Goal: Feedback & Contribution: Submit feedback/report problem

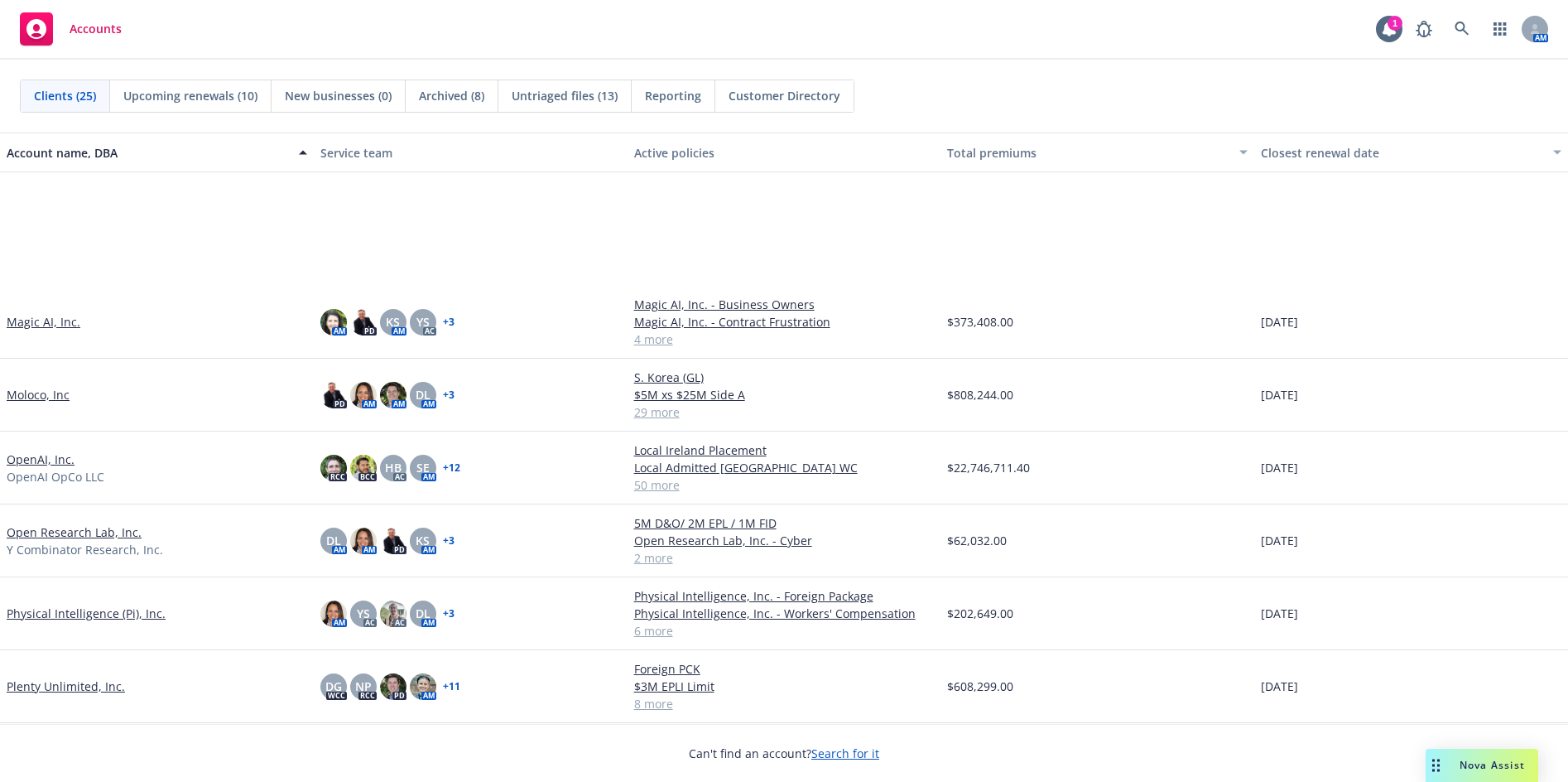
scroll to position [663, 0]
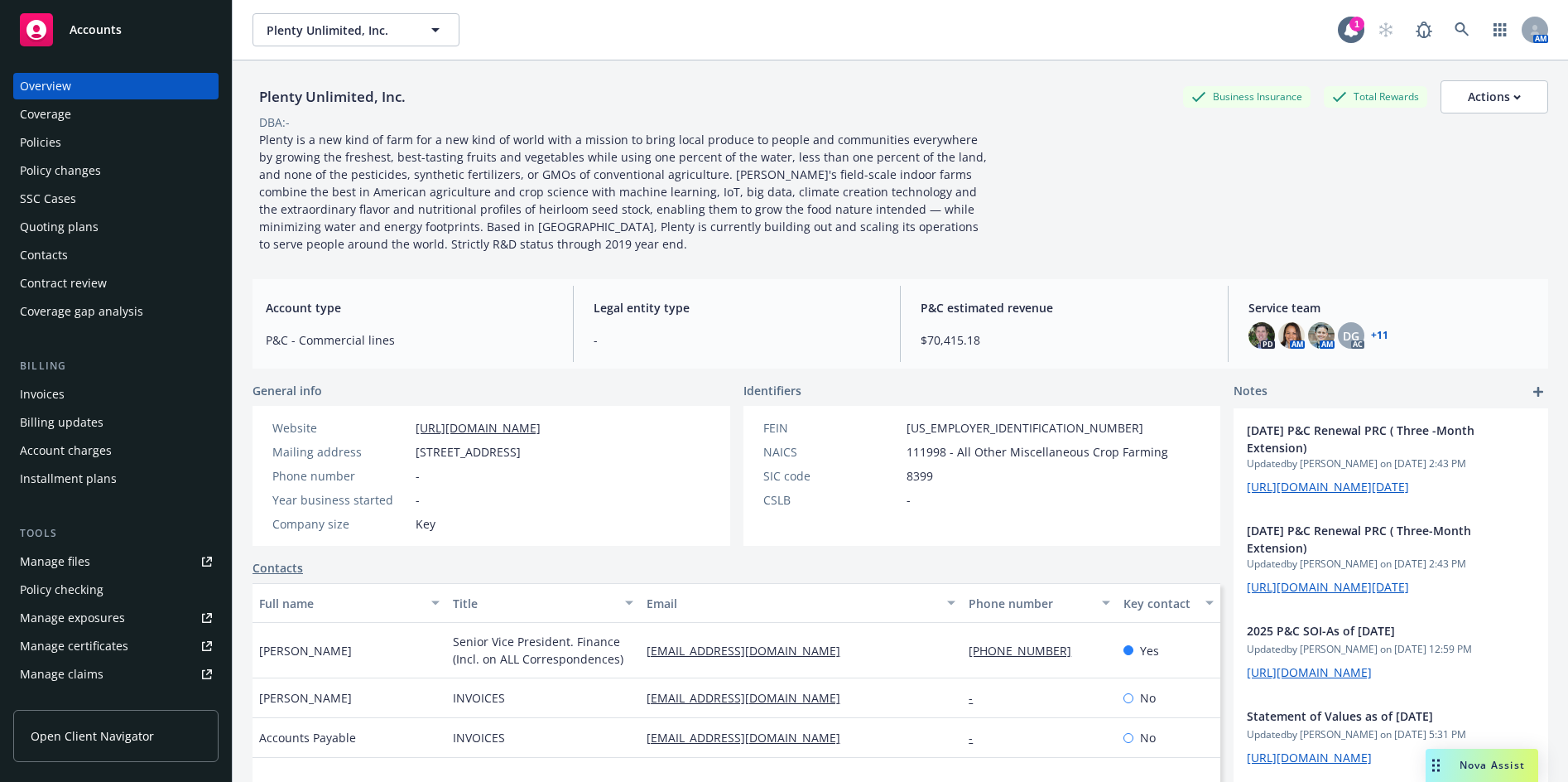
click at [64, 139] on div "Policies" at bounding box center [116, 142] width 192 height 27
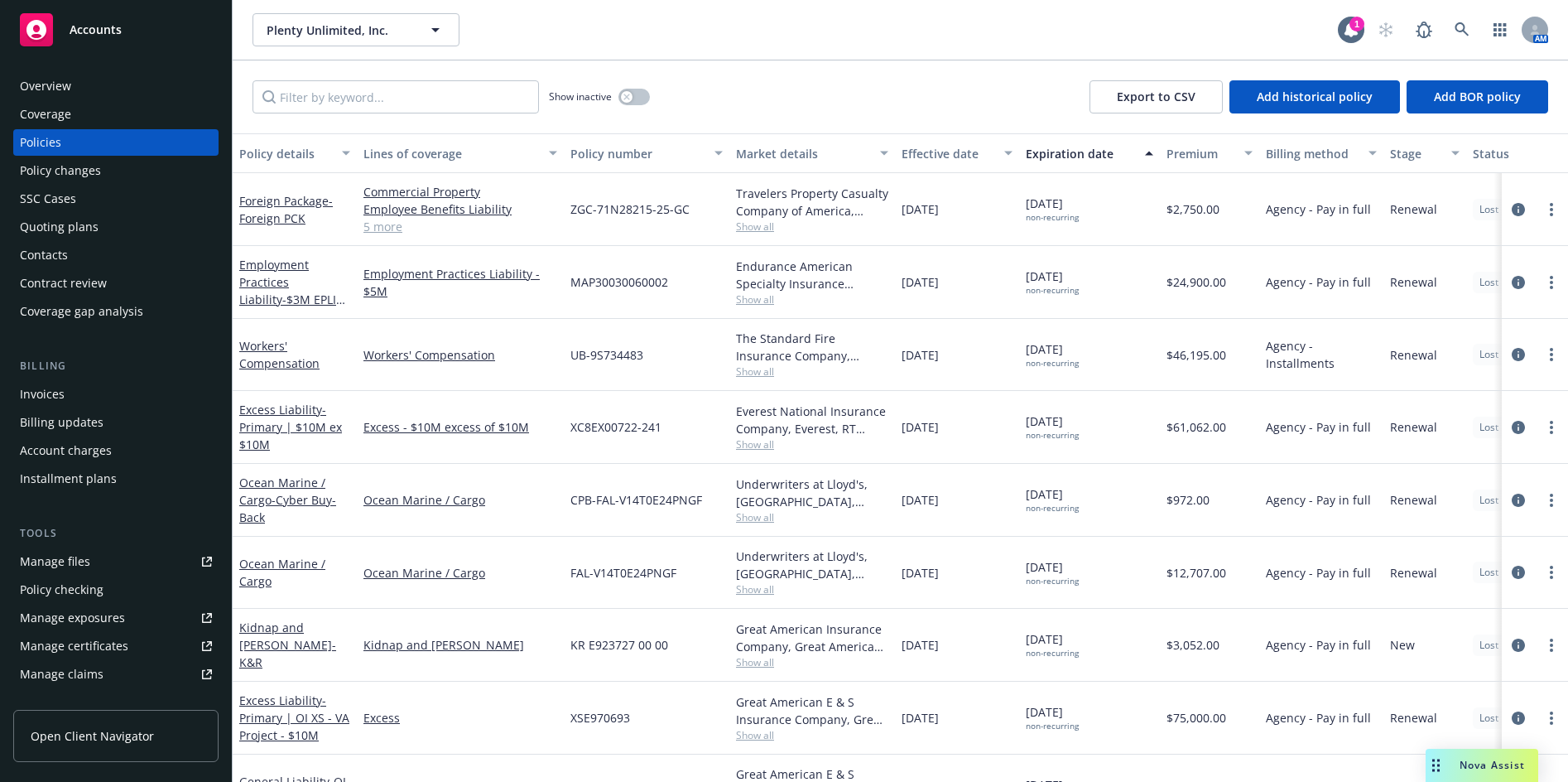
click at [89, 399] on div "Invoices" at bounding box center [116, 394] width 192 height 27
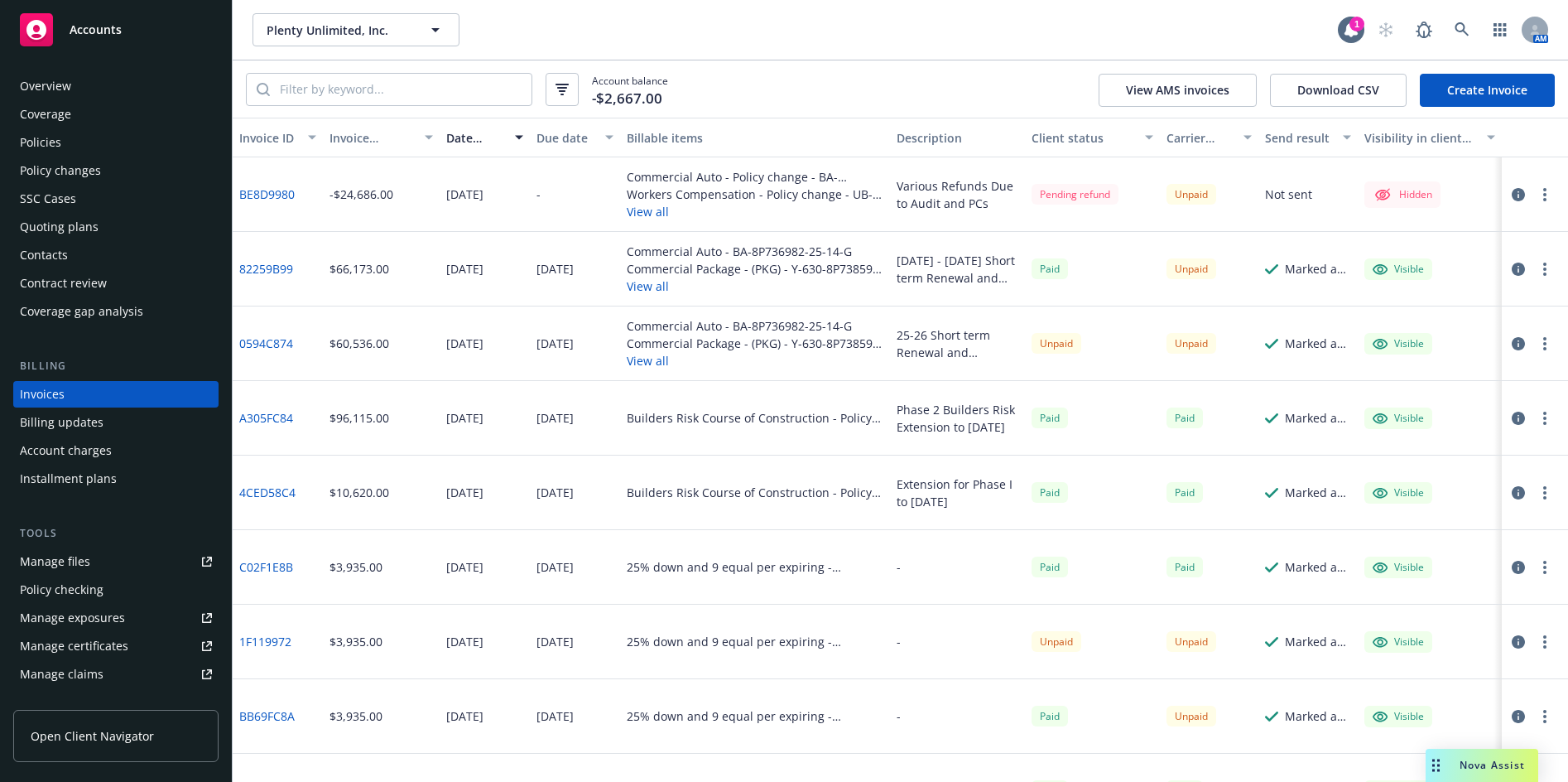
click at [245, 62] on div "Account balance -$2,667.00 View AMS invoices Download CSV Create Invoice" at bounding box center [900, 89] width 1335 height 57
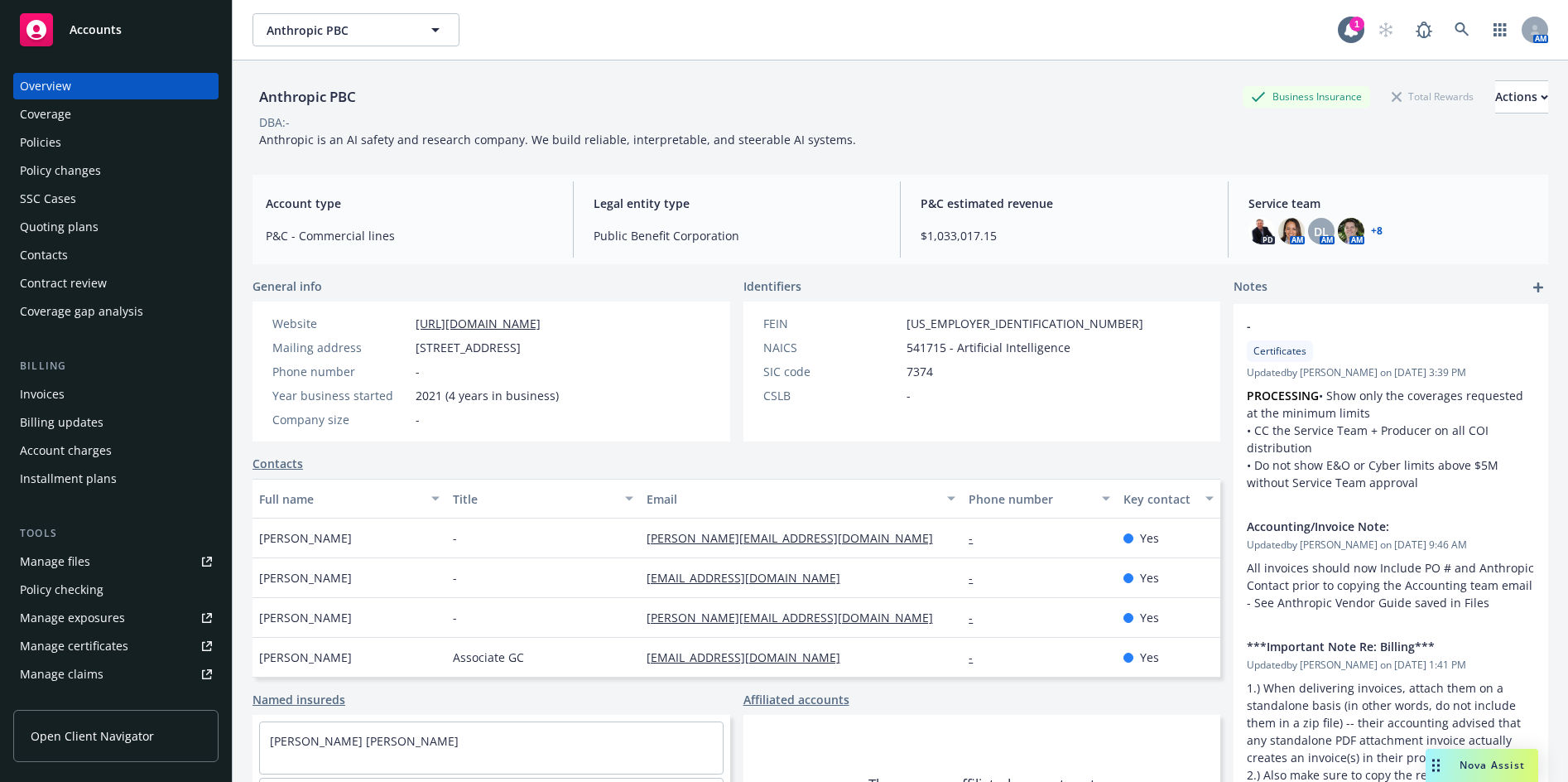
click at [1460, 771] on div "Nova Assist" at bounding box center [1482, 765] width 113 height 33
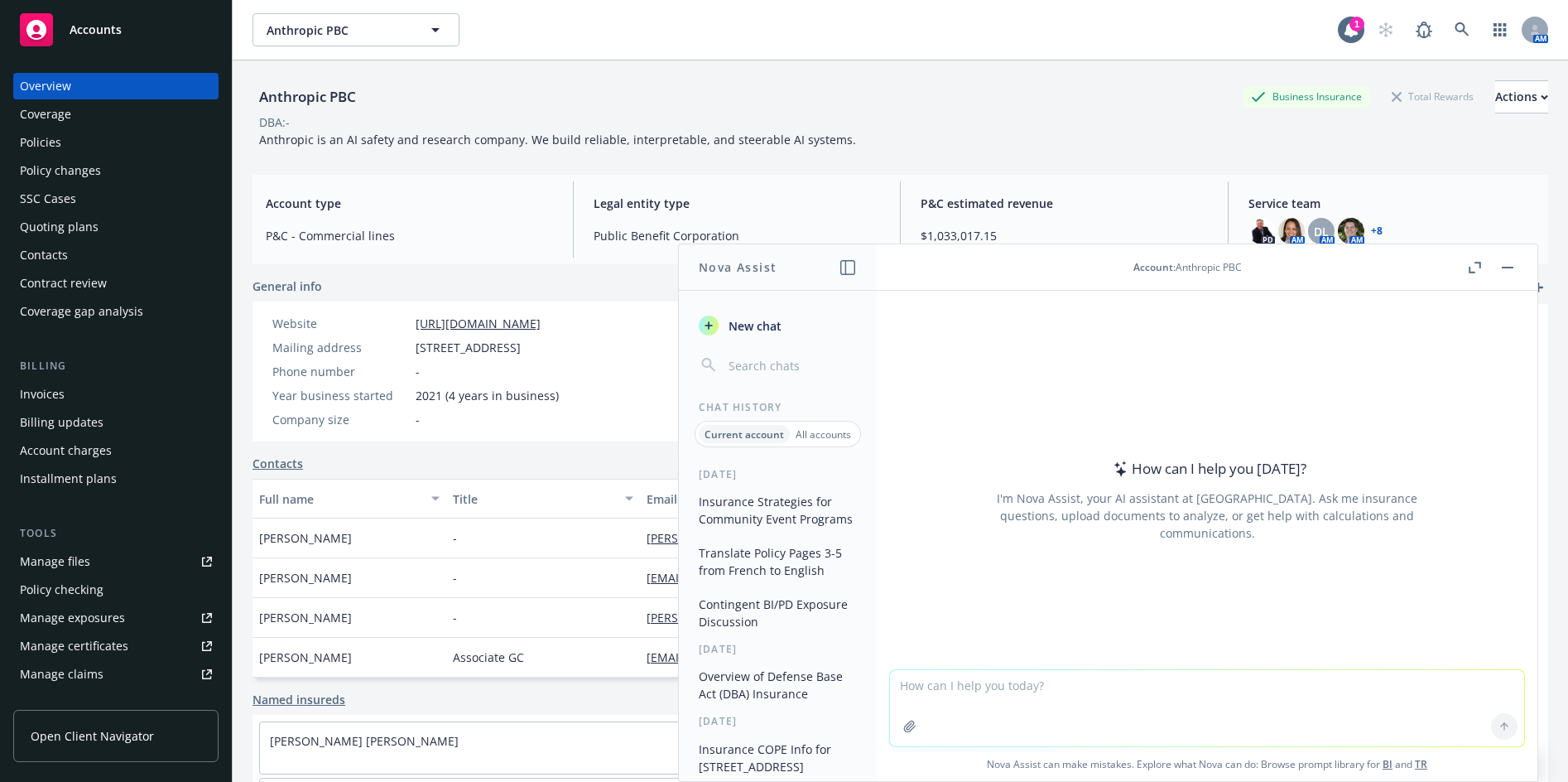
click at [721, 515] on button "Insurance Strategies for Community Event Programs" at bounding box center [778, 510] width 172 height 44
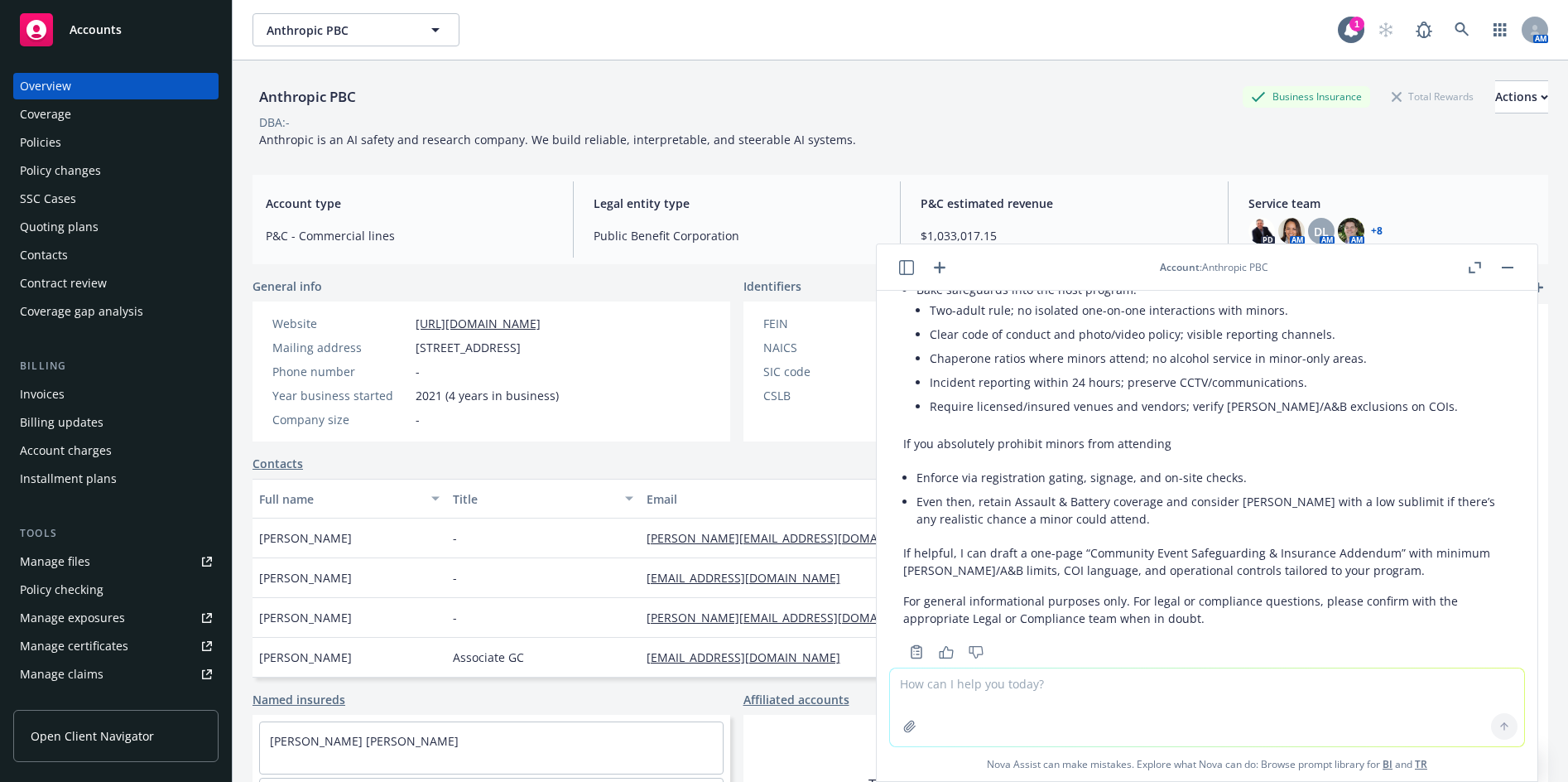
scroll to position [4746, 0]
click at [1394, 640] on div "Insurance considerations for a Community Event program (TLDR - users hosting lo…" at bounding box center [1207, 479] width 661 height 377
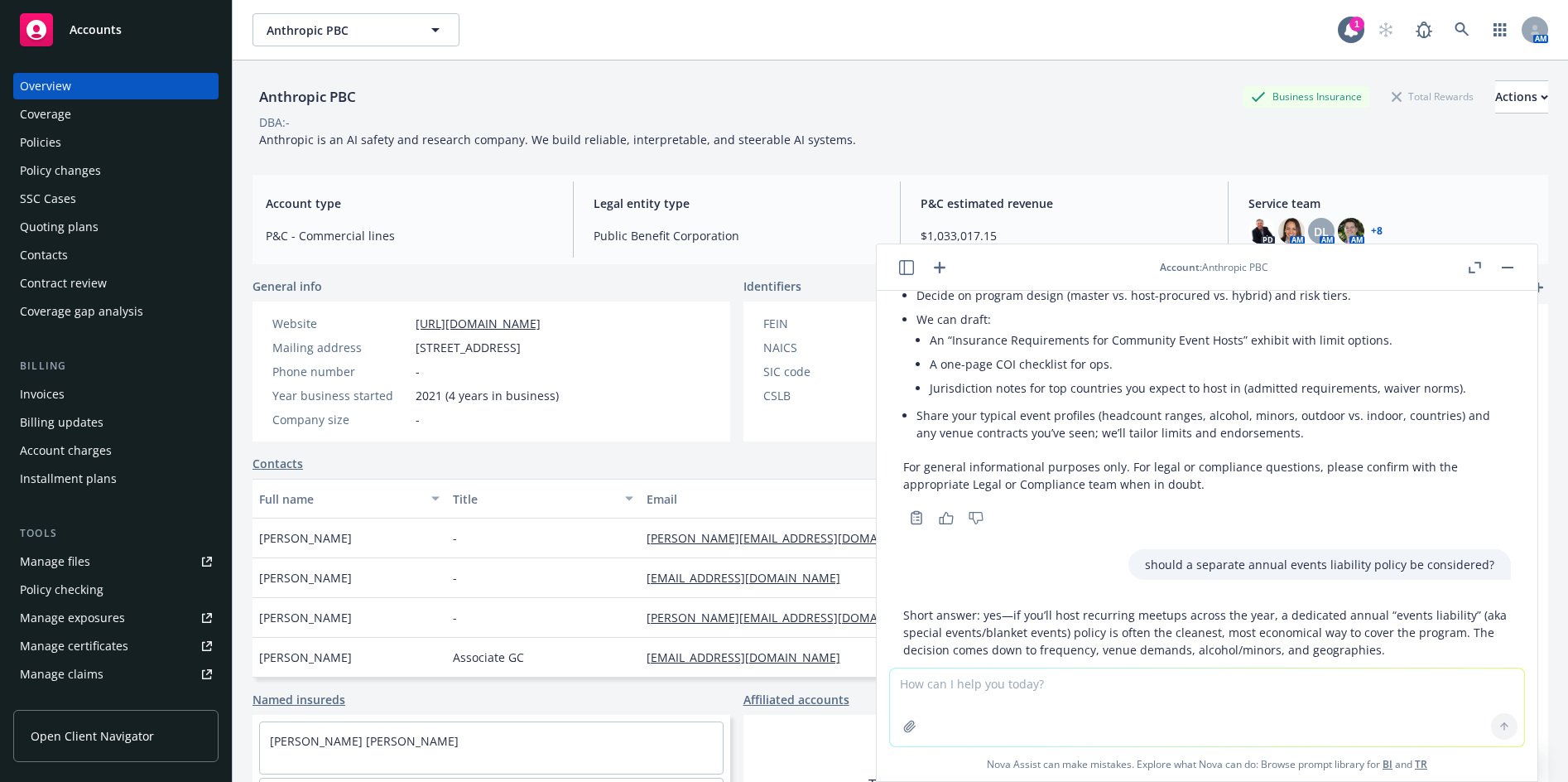
scroll to position [2402, 0]
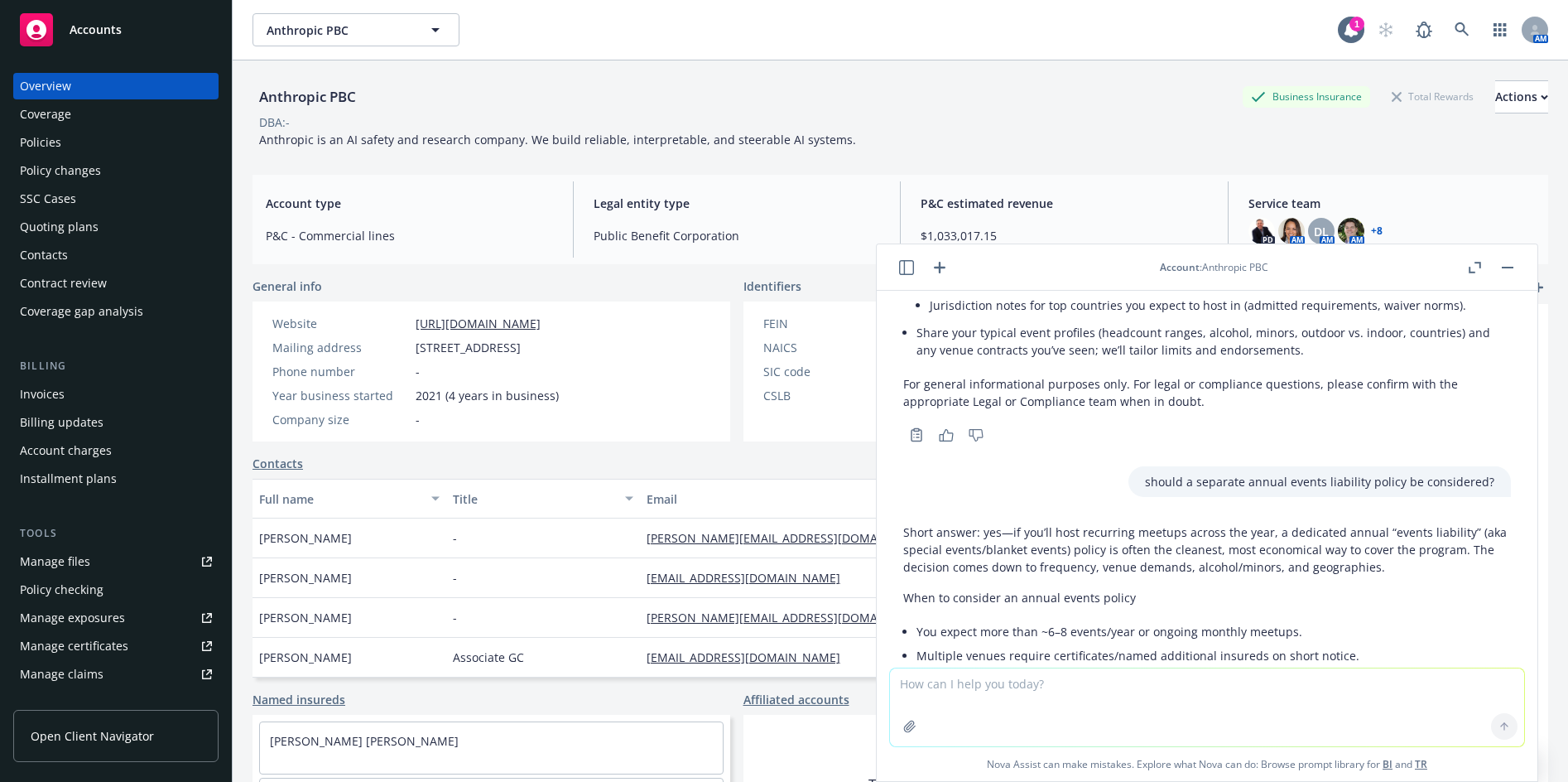
click at [1061, 689] on textarea at bounding box center [1206, 707] width 634 height 78
paste textarea "“You assume all risks and accept sole responsibility for any injury (including,…"
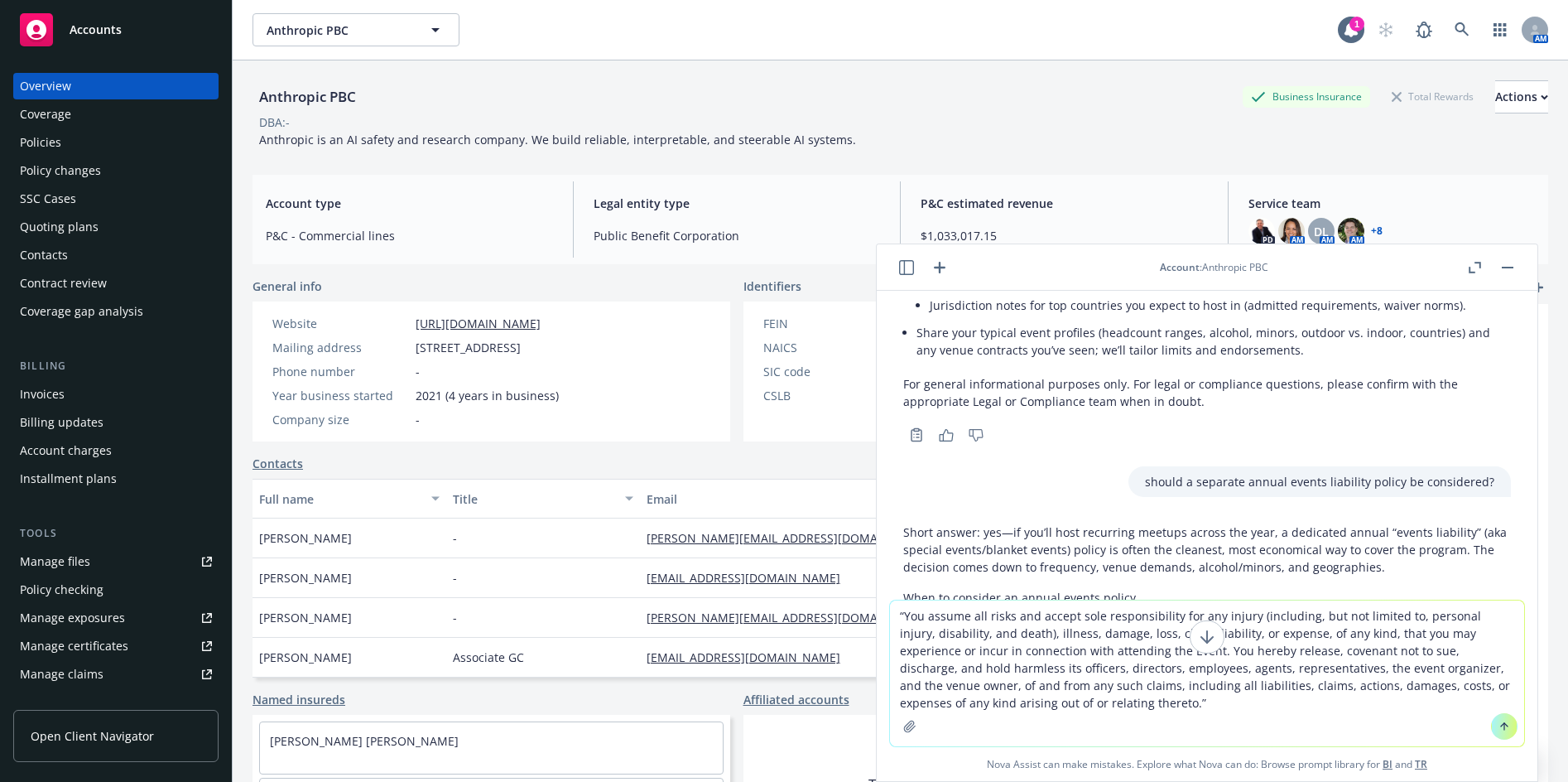
click at [891, 616] on textarea "“You assume all risks and accept sole responsibility for any injury (including,…" at bounding box center [1206, 673] width 634 height 146
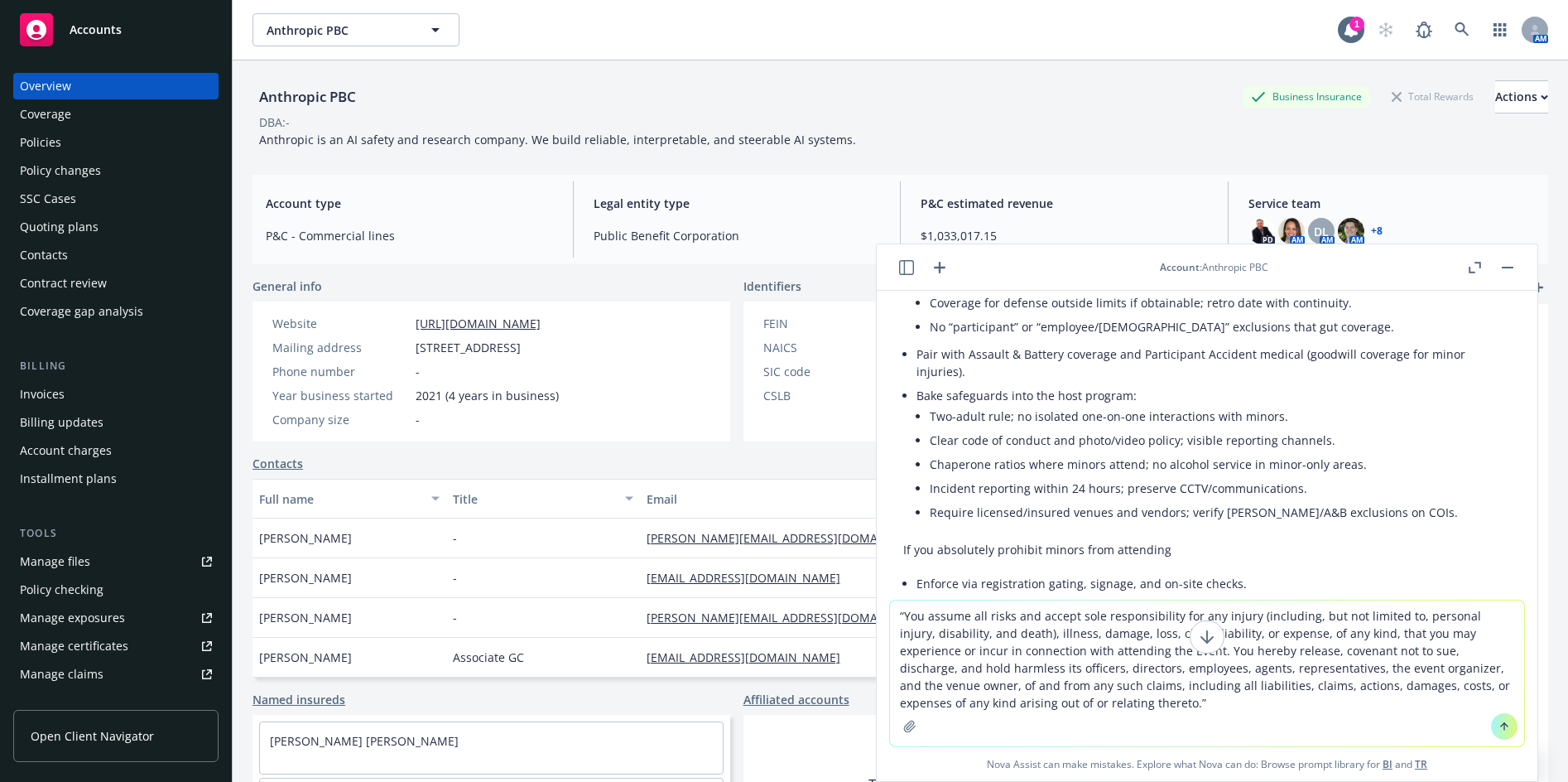
scroll to position [4722, 0]
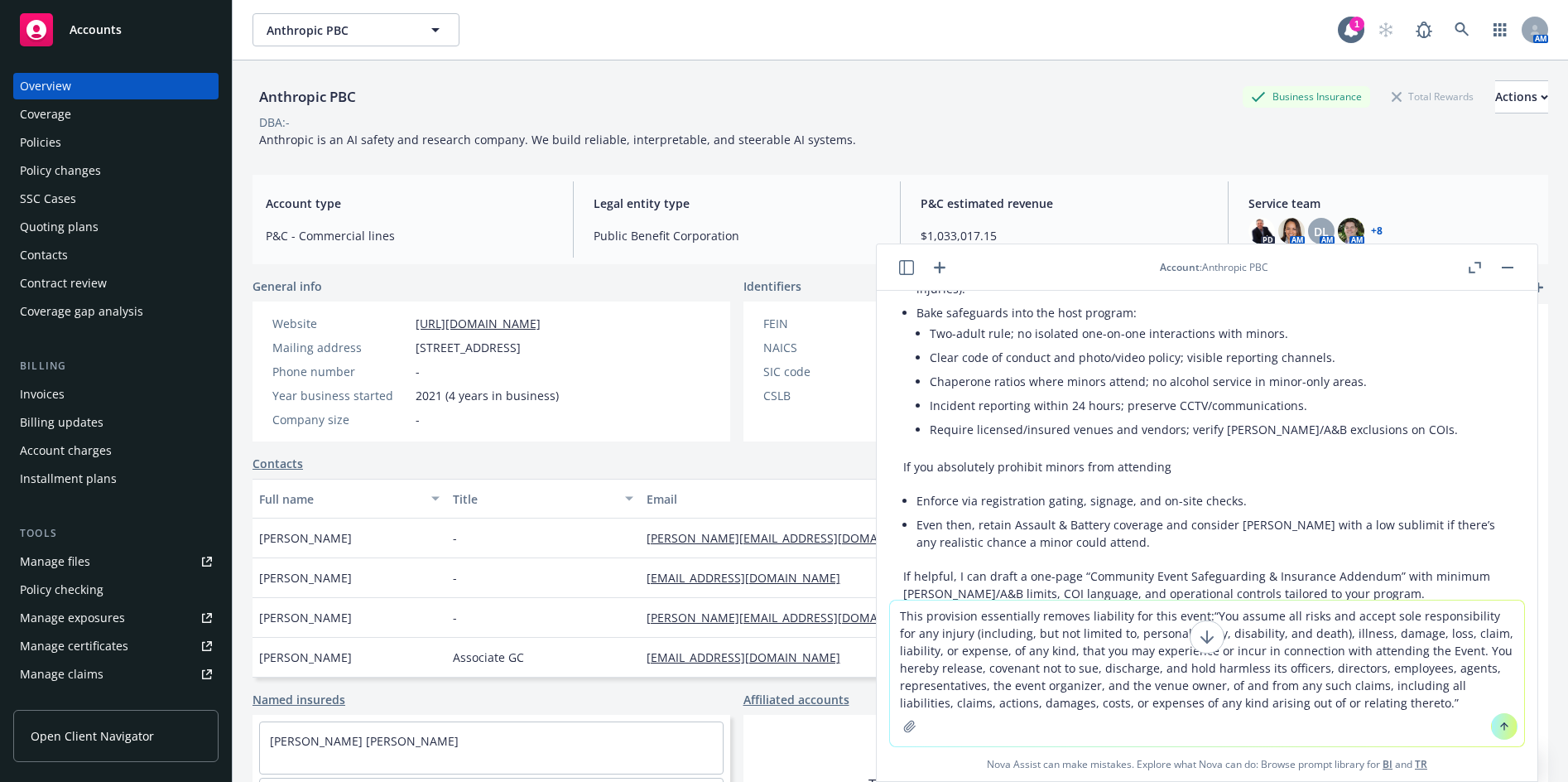
type textarea "This provision essentially removes liability for this event: “You assume all ri…"
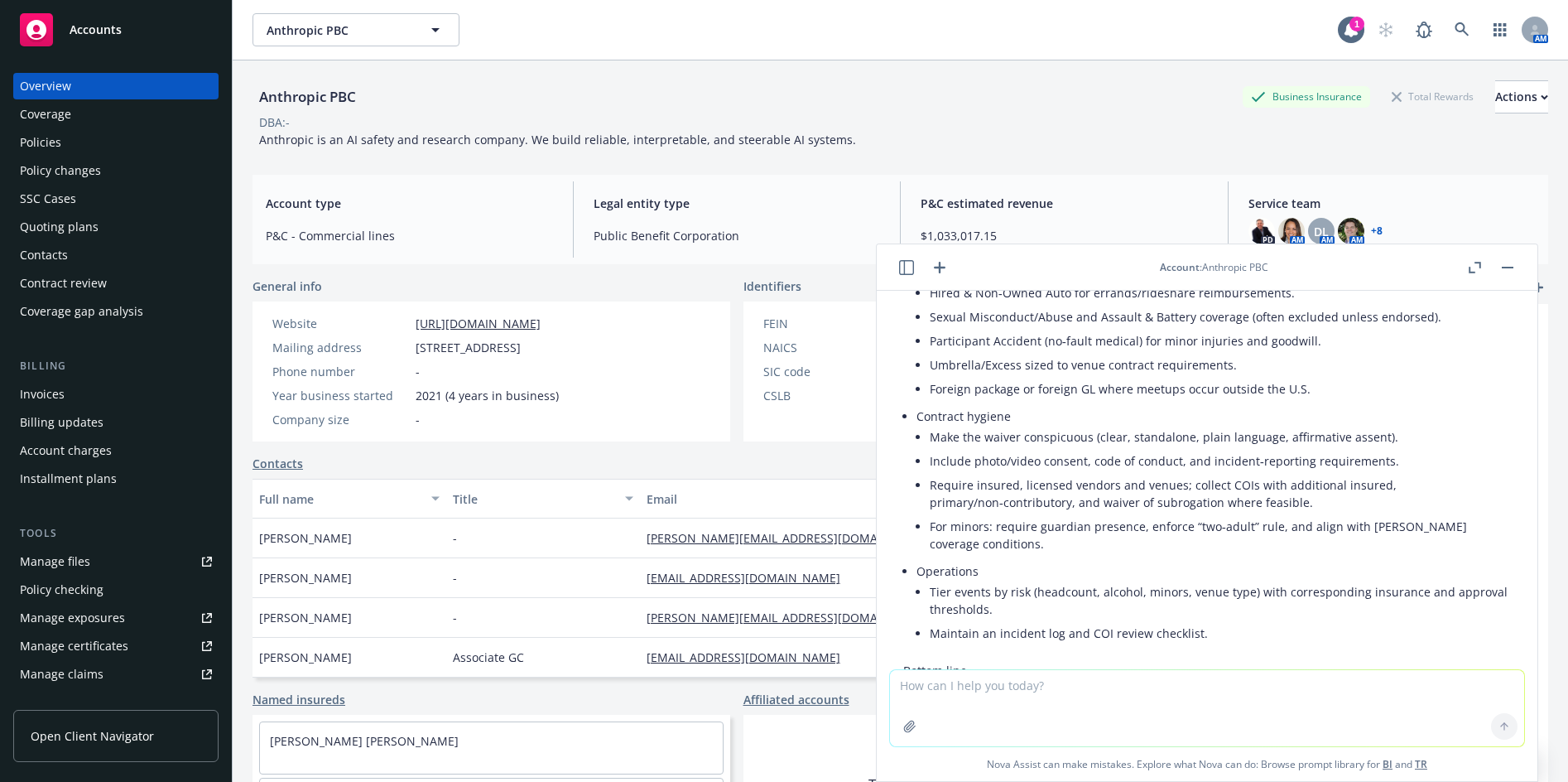
scroll to position [6046, 0]
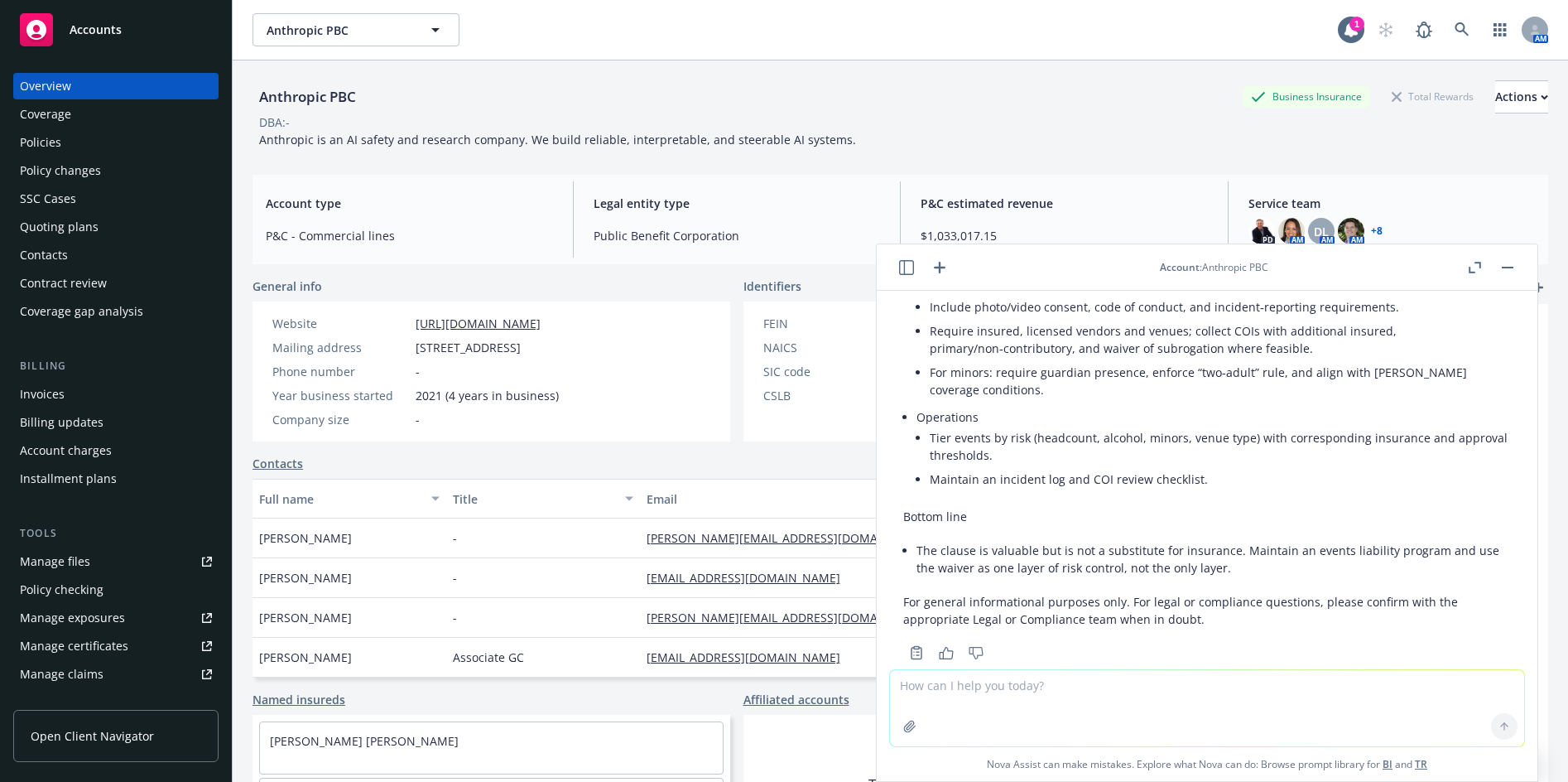
click at [1502, 267] on button "button" at bounding box center [1508, 268] width 20 height 20
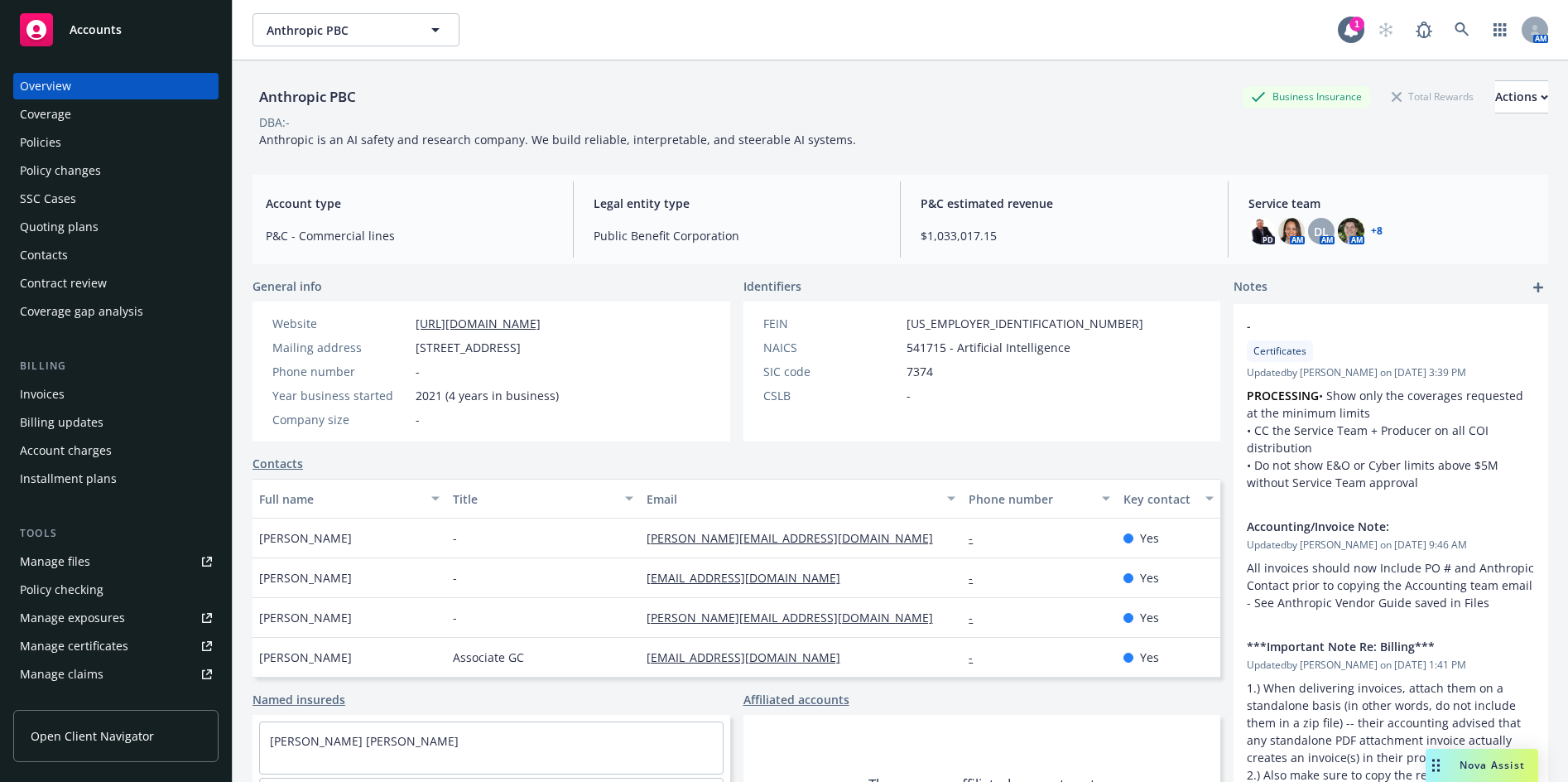
drag, startPoint x: 233, startPoint y: 87, endPoint x: 293, endPoint y: 5, distance: 101.6
click at [233, 86] on div "Anthropic PBC Business Insurance Total Rewards Actions DBA: - Anthropic is an A…" at bounding box center [900, 451] width 1335 height 782
